Goal: Information Seeking & Learning: Learn about a topic

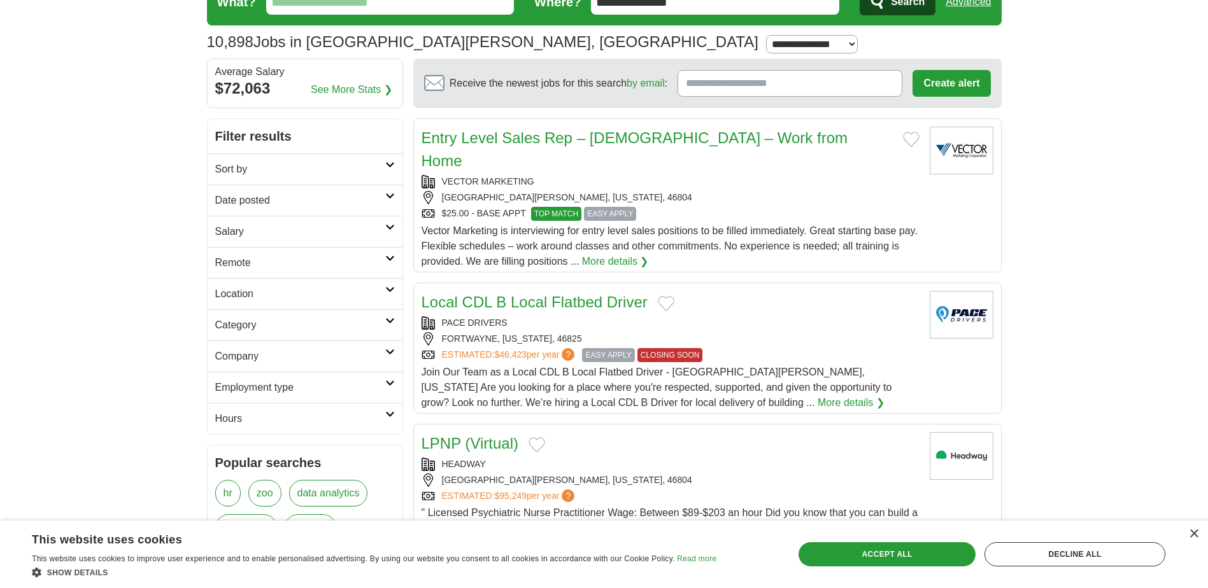
scroll to position [64, 0]
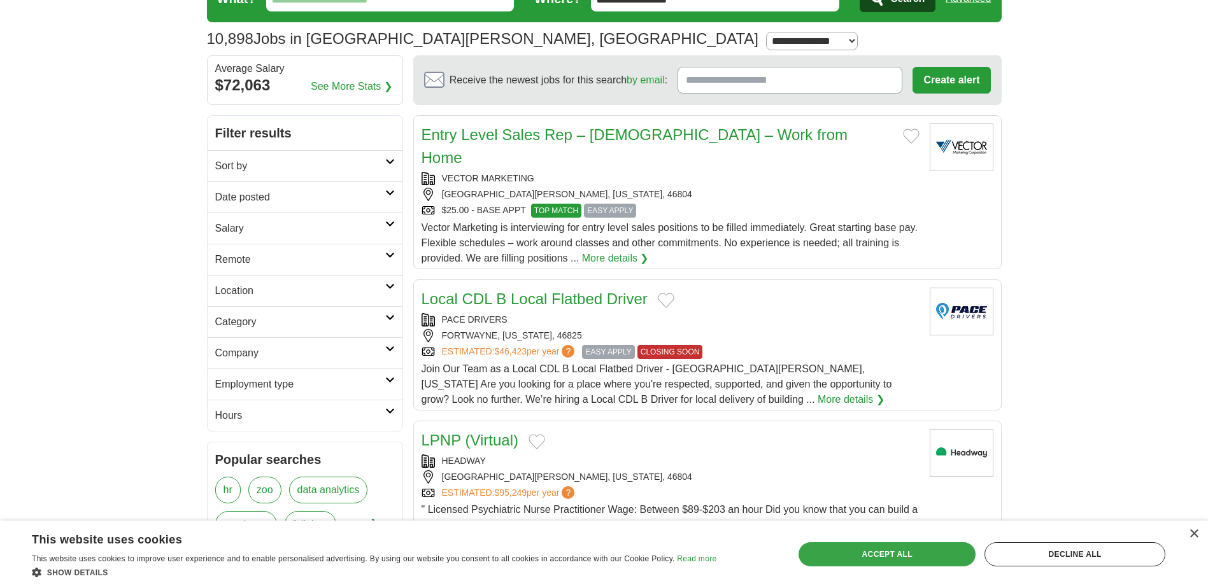
click at [945, 554] on div "Accept all" at bounding box center [886, 554] width 177 height 24
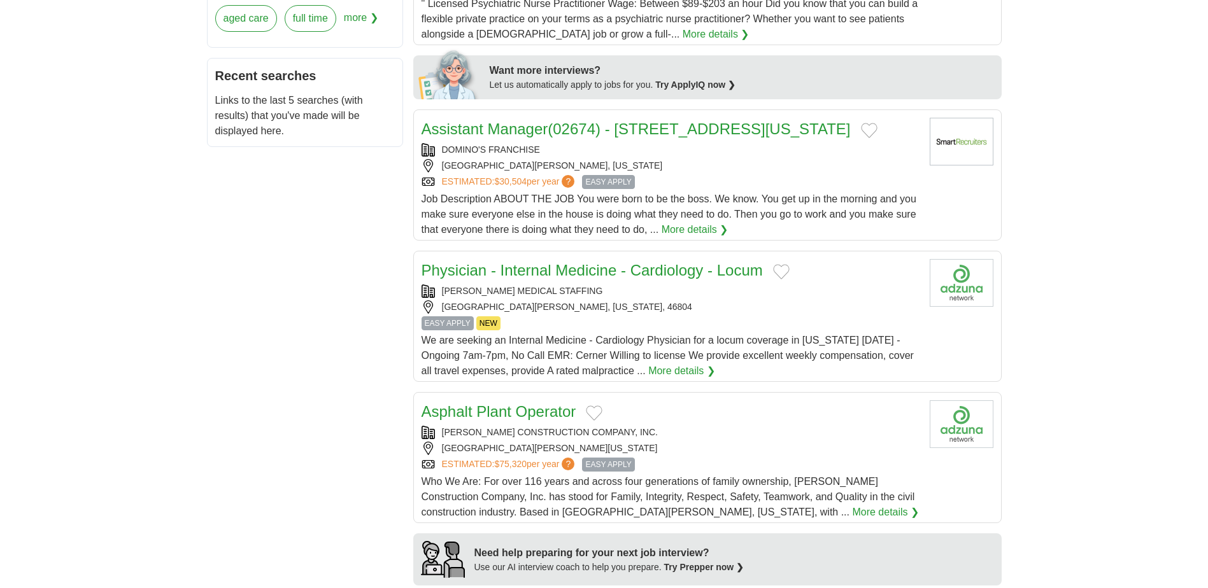
scroll to position [573, 0]
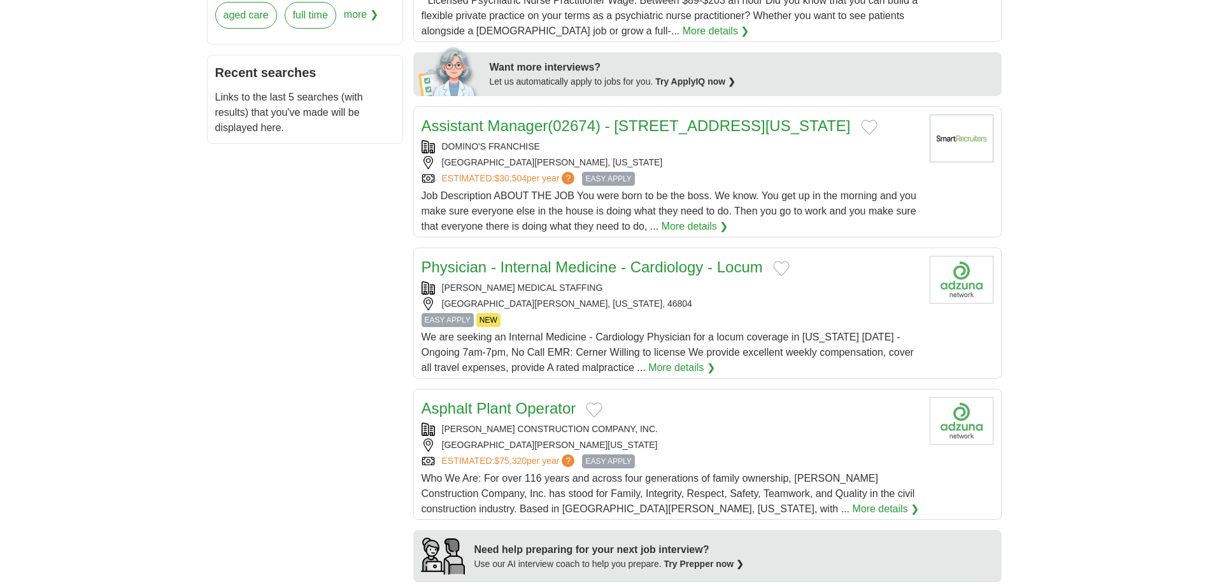
click at [852, 502] on link "More details ❯" at bounding box center [885, 509] width 67 height 15
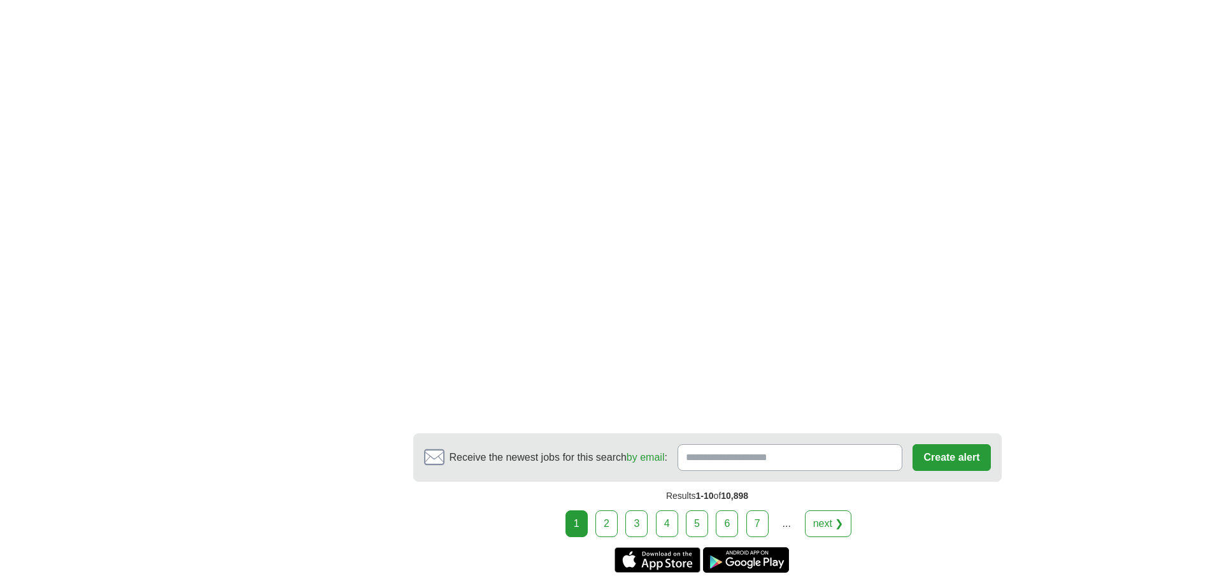
scroll to position [1910, 0]
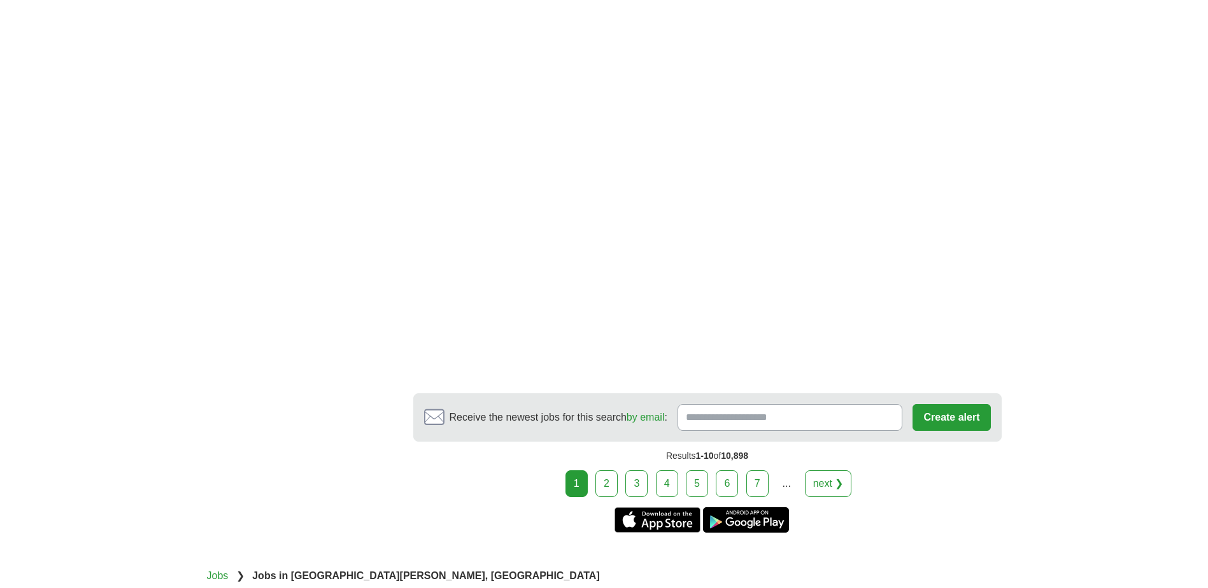
click at [610, 471] on link "2" at bounding box center [606, 484] width 22 height 27
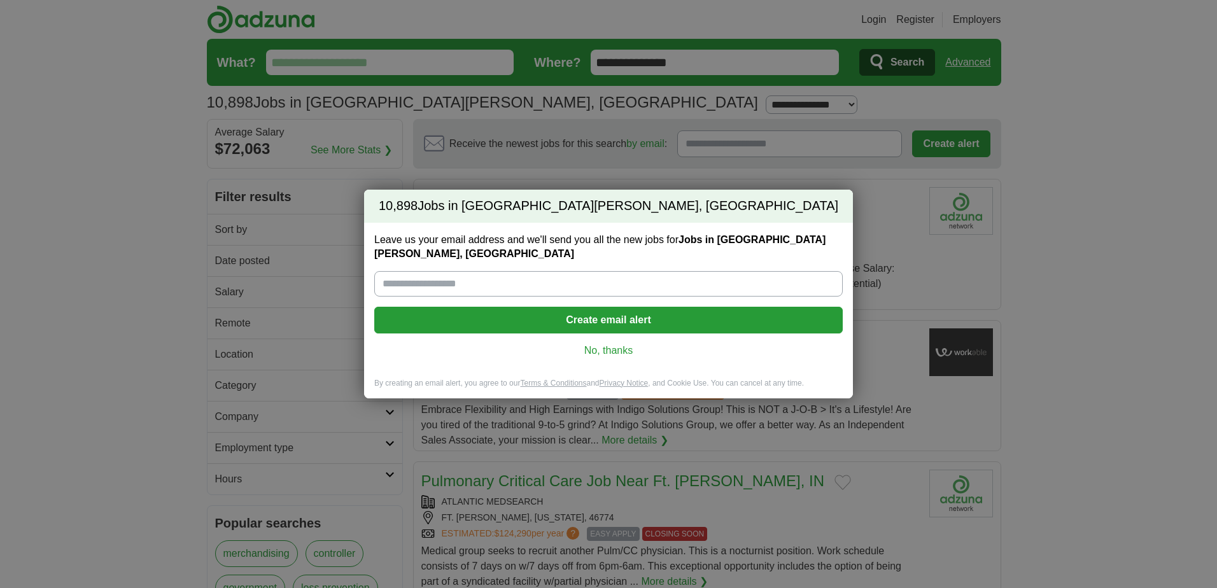
click at [618, 344] on link "No, thanks" at bounding box center [609, 351] width 448 height 14
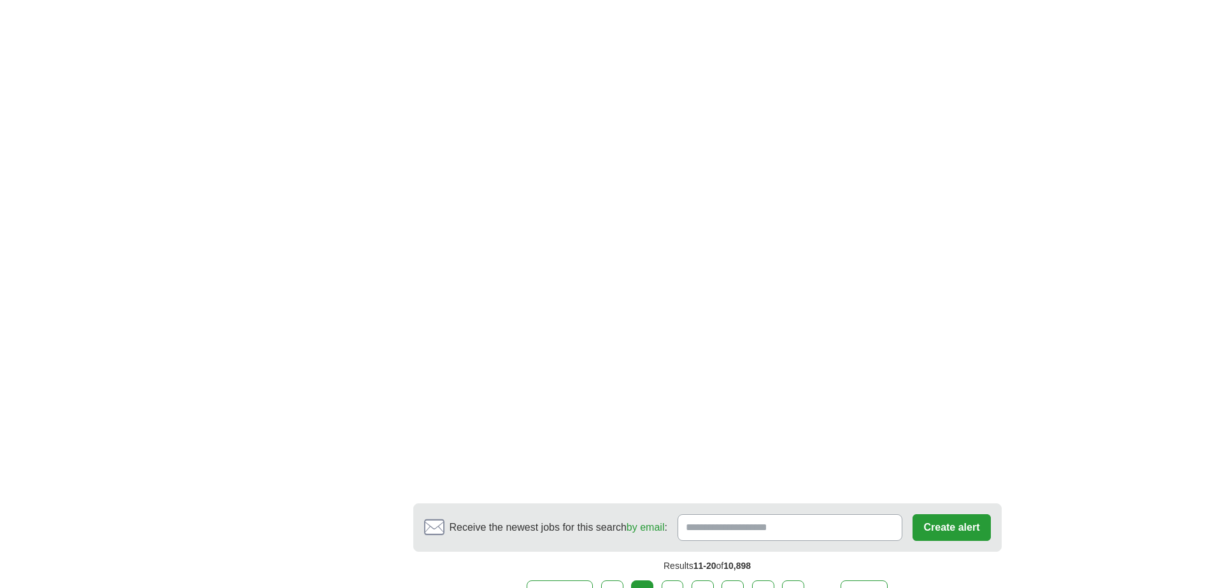
scroll to position [1910, 0]
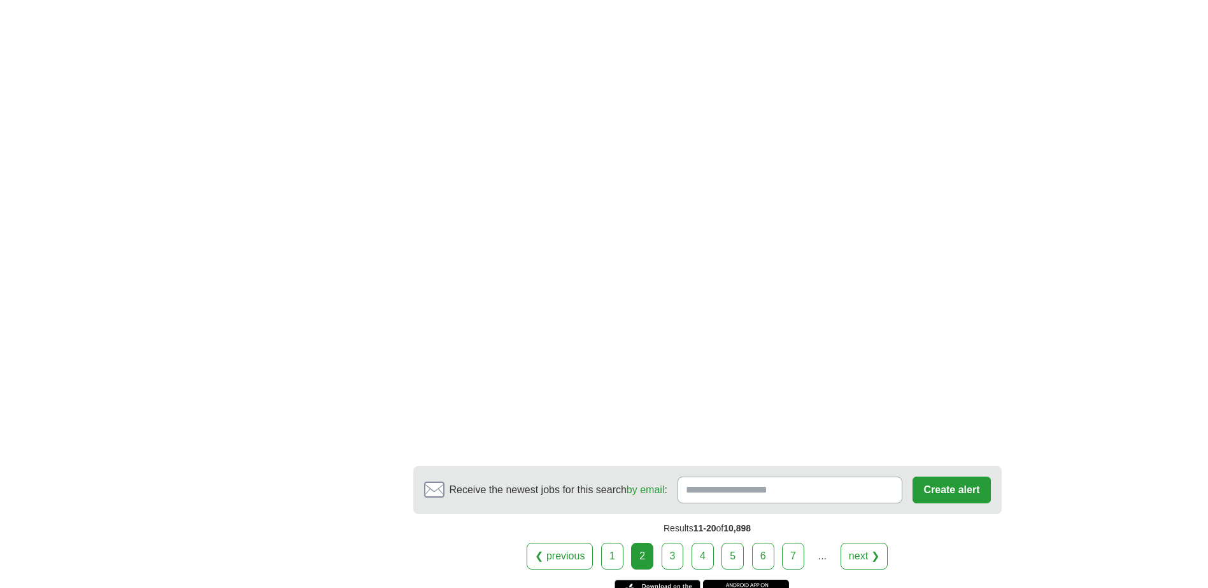
click at [672, 555] on link "3" at bounding box center [673, 556] width 22 height 27
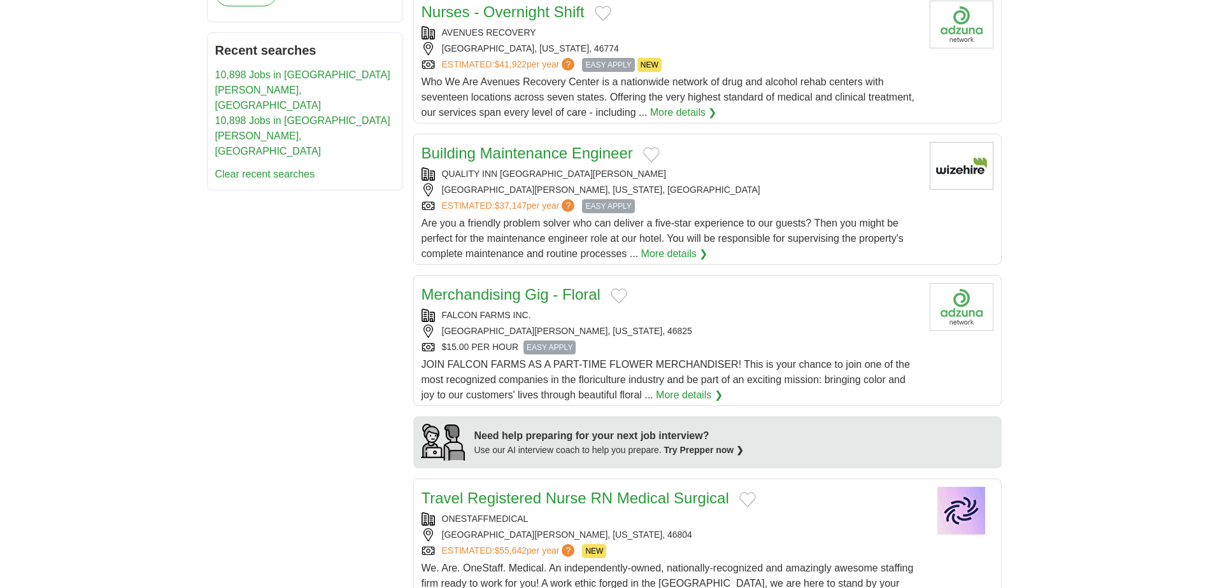
scroll to position [700, 0]
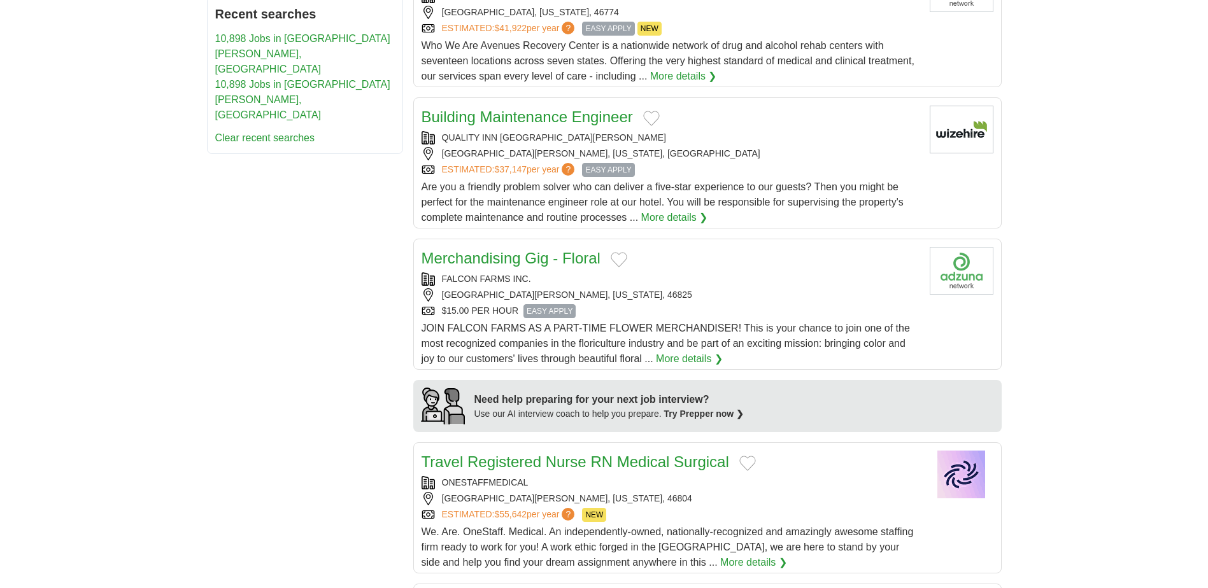
click at [687, 308] on div "$15.00 PER HOUR EASY APPLY" at bounding box center [671, 311] width 498 height 14
